Goal: Task Accomplishment & Management: Use online tool/utility

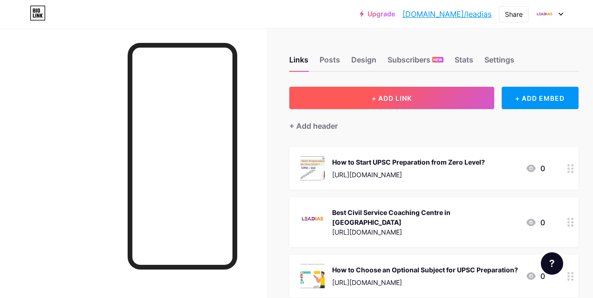
click at [422, 101] on button "+ ADD LINK" at bounding box center [391, 98] width 205 height 22
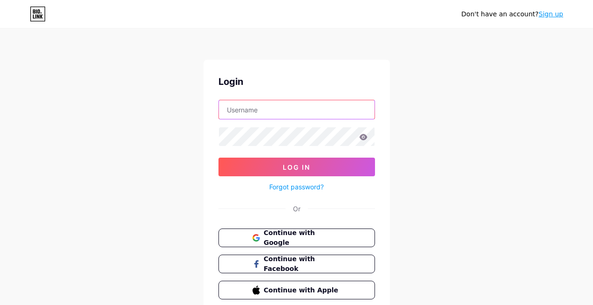
click at [279, 111] on input "text" at bounding box center [297, 109] width 156 height 19
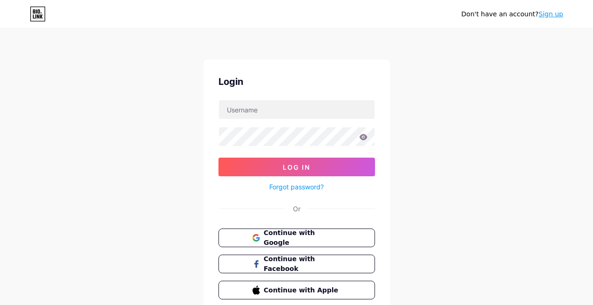
click at [476, 104] on div "Don't have an account? Sign up Login Log In Forgot password? Or Continue with G…" at bounding box center [296, 172] width 593 height 344
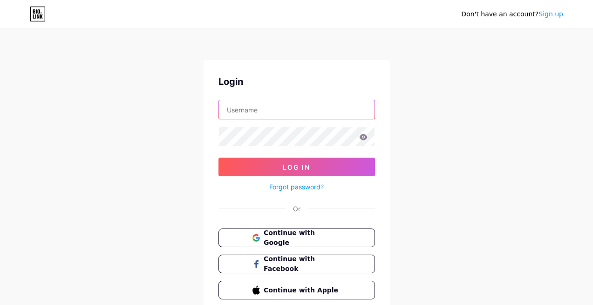
click at [279, 110] on input "text" at bounding box center [297, 109] width 156 height 19
paste input "[URL][DOMAIN_NAME]"
type input "[URL][DOMAIN_NAME]"
click at [294, 114] on input "[URL][DOMAIN_NAME]" at bounding box center [297, 109] width 156 height 19
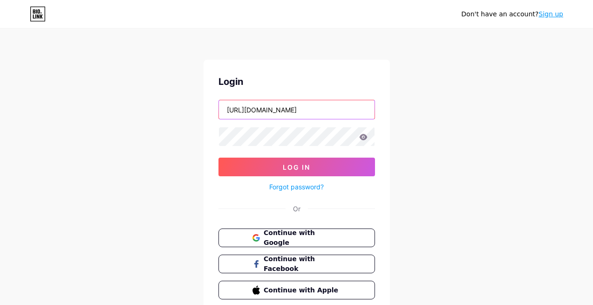
click at [294, 114] on input "[URL][DOMAIN_NAME]" at bounding box center [297, 109] width 156 height 19
type input "leadias"
click at [441, 183] on div "Don't have an account? Sign up Login leadias Log In Forgot password? Or Continu…" at bounding box center [296, 172] width 593 height 344
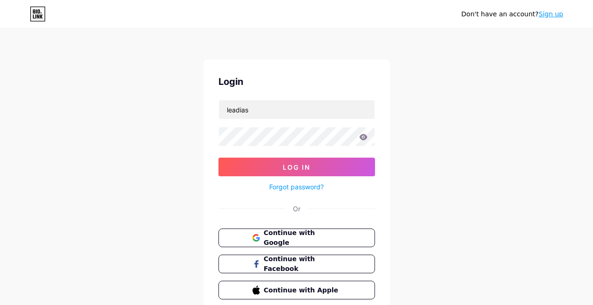
click at [264, 146] on div at bounding box center [296, 137] width 156 height 20
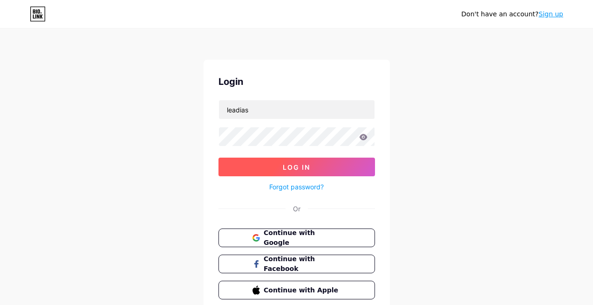
click at [248, 168] on button "Log In" at bounding box center [296, 166] width 156 height 19
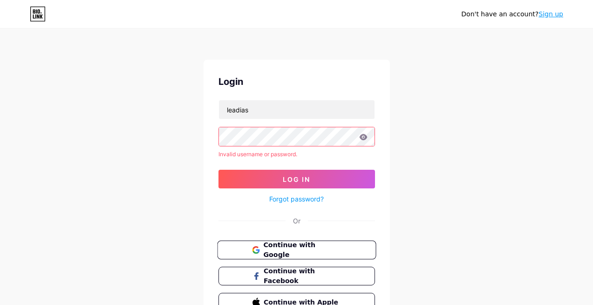
click at [303, 252] on span "Continue with Google" at bounding box center [302, 250] width 78 height 20
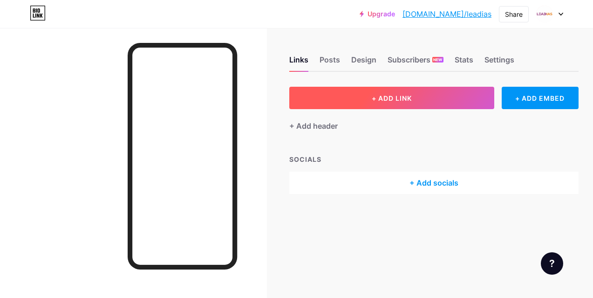
click at [389, 88] on button "+ ADD LINK" at bounding box center [391, 98] width 205 height 22
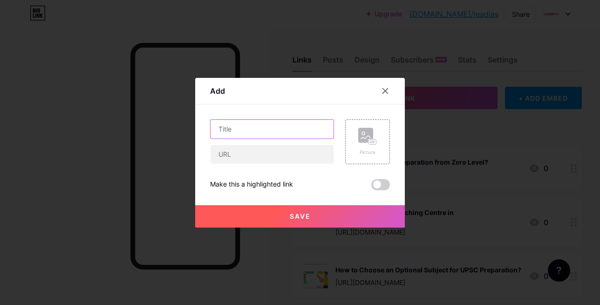
click at [255, 132] on input "text" at bounding box center [272, 129] width 123 height 19
paste input "How to Avoid Silly Mistakes in UPSC Prelims Exam"
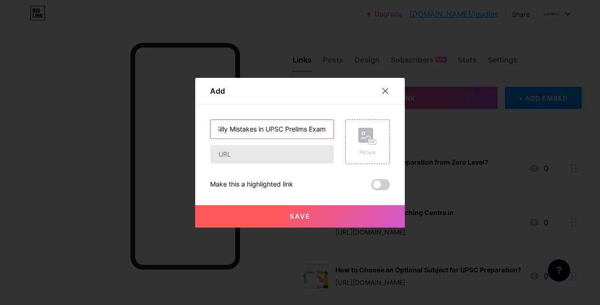
type input "How to Avoid Silly Mistakes in UPSC Prelims Exam"
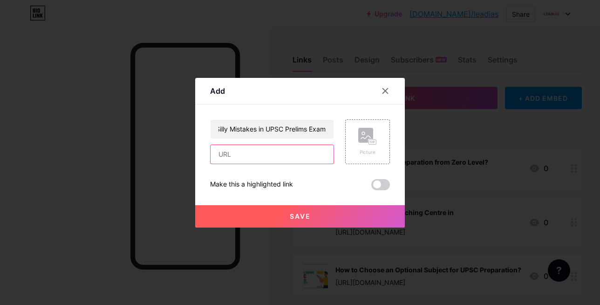
scroll to position [0, 0]
click at [242, 155] on input "text" at bounding box center [272, 154] width 123 height 19
paste input "[URL][DOMAIN_NAME]"
type input "[URL][DOMAIN_NAME]"
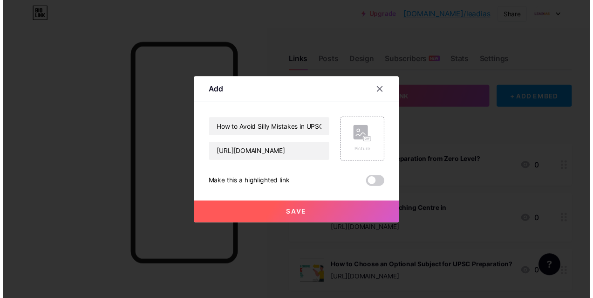
scroll to position [0, 0]
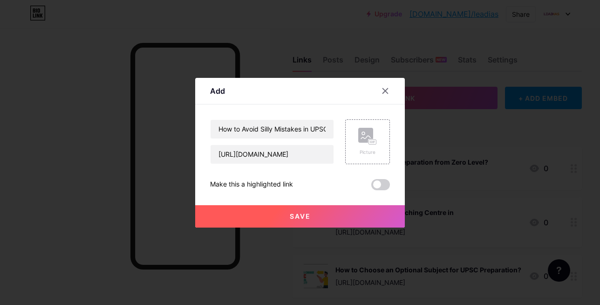
click at [299, 218] on span "Save" at bounding box center [300, 216] width 21 height 8
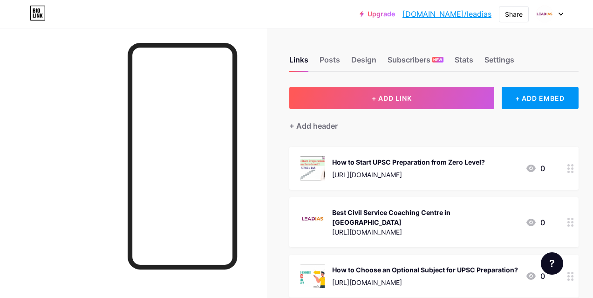
click at [460, 19] on link "[DOMAIN_NAME]/leadias" at bounding box center [446, 13] width 89 height 11
